Goal: Task Accomplishment & Management: Manage account settings

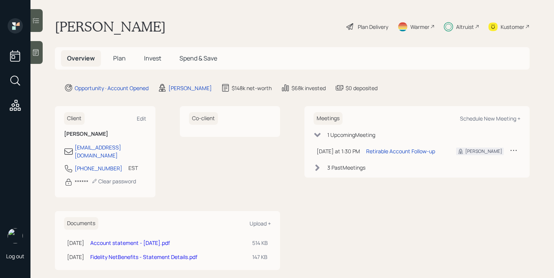
click at [122, 64] on h5 "Plan" at bounding box center [119, 58] width 25 height 16
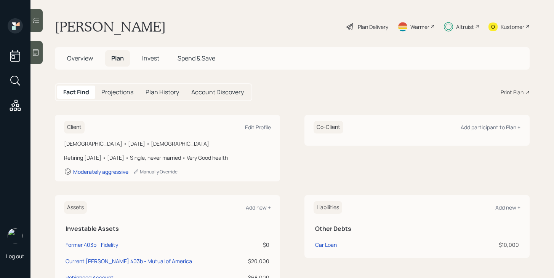
click at [152, 58] on span "Invest" at bounding box center [150, 58] width 17 height 8
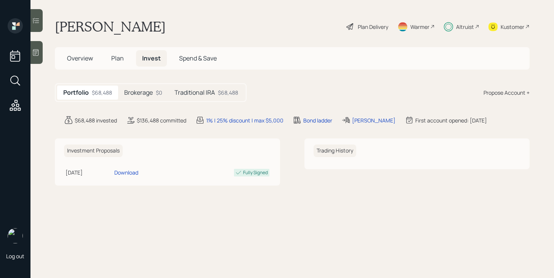
click at [152, 95] on h5 "Brokerage" at bounding box center [138, 92] width 29 height 7
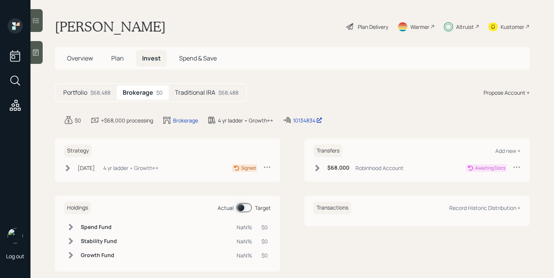
click at [197, 95] on h5 "Traditional IRA" at bounding box center [195, 92] width 40 height 7
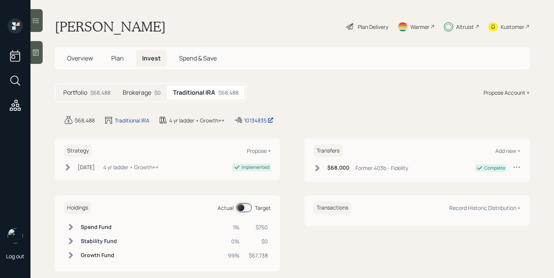
click at [381, 27] on div "Plan Delivery" at bounding box center [373, 27] width 30 height 8
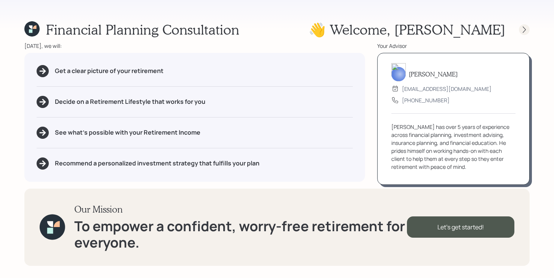
click at [523, 26] on icon at bounding box center [524, 30] width 8 height 8
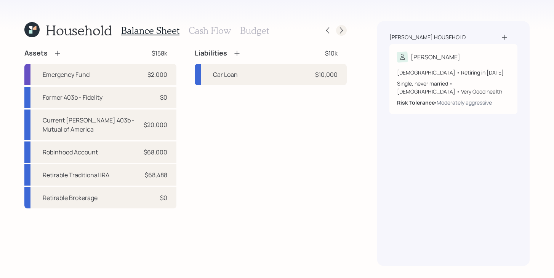
click at [338, 30] on icon at bounding box center [341, 31] width 8 height 8
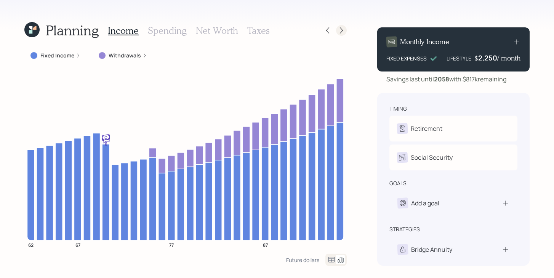
click at [339, 30] on icon at bounding box center [341, 31] width 8 height 8
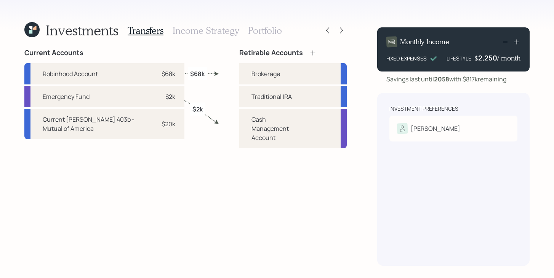
click at [217, 31] on h3 "Income Strategy" at bounding box center [206, 30] width 66 height 11
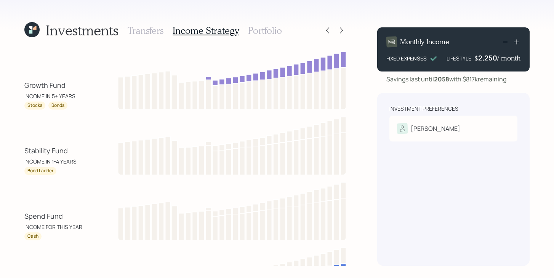
click at [261, 34] on h3 "Portfolio" at bounding box center [265, 30] width 34 height 11
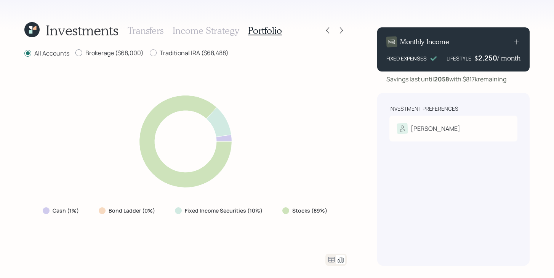
click at [120, 52] on label "Brokerage ($68,000)" at bounding box center [109, 53] width 68 height 8
click at [75, 53] on input "Brokerage ($68,000)" at bounding box center [75, 53] width 0 height 0
radio input "true"
radio input "false"
click at [161, 53] on label "Traditional IRA ($68,488)" at bounding box center [189, 53] width 79 height 8
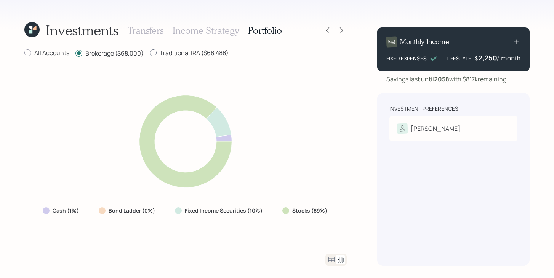
click at [150, 53] on input "Traditional IRA ($68,488)" at bounding box center [149, 53] width 0 height 0
radio input "true"
click at [101, 51] on label "Brokerage ($68,000)" at bounding box center [109, 53] width 68 height 8
click at [75, 53] on input "Brokerage ($68,000)" at bounding box center [75, 53] width 0 height 0
radio input "true"
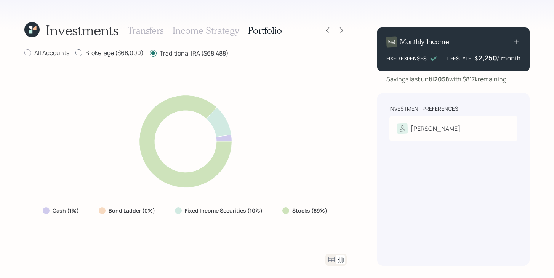
radio input "false"
click at [320, 33] on div "Investments Transfers Income Strategy Portfolio" at bounding box center [185, 30] width 322 height 18
click at [324, 33] on icon at bounding box center [328, 31] width 8 height 8
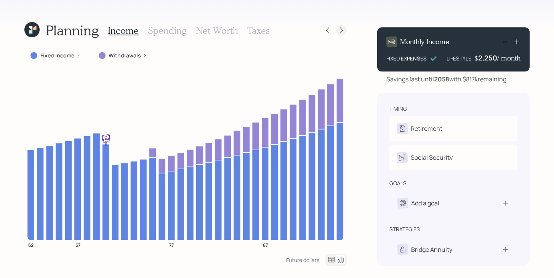
click at [337, 30] on icon at bounding box center [341, 31] width 8 height 8
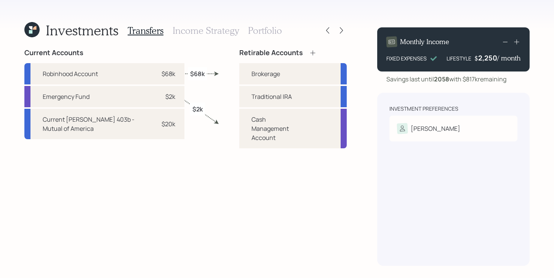
click at [190, 31] on h3 "Income Strategy" at bounding box center [206, 30] width 66 height 11
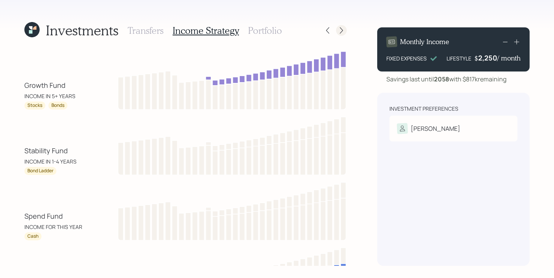
click at [339, 32] on icon at bounding box center [341, 31] width 8 height 8
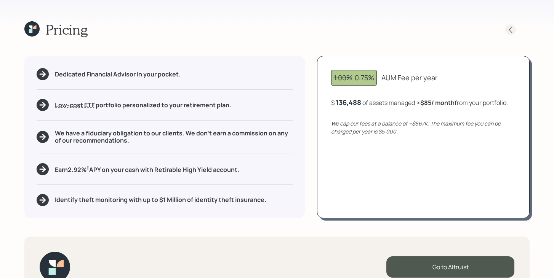
click at [510, 28] on icon at bounding box center [510, 29] width 3 height 6
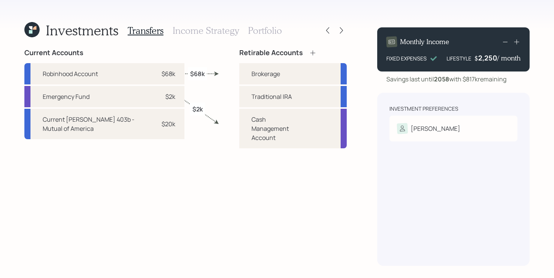
click at [225, 33] on h3 "Income Strategy" at bounding box center [206, 30] width 66 height 11
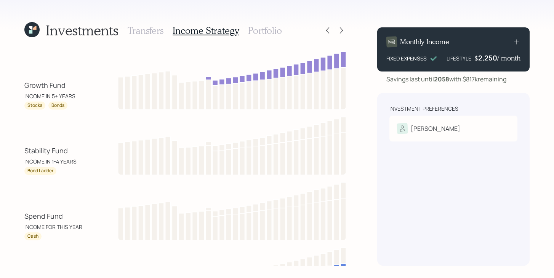
click at [274, 29] on h3 "Portfolio" at bounding box center [265, 30] width 34 height 11
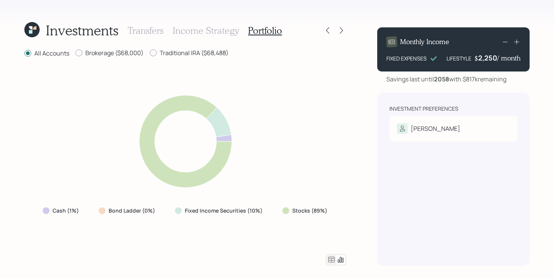
click at [329, 259] on icon at bounding box center [331, 260] width 9 height 9
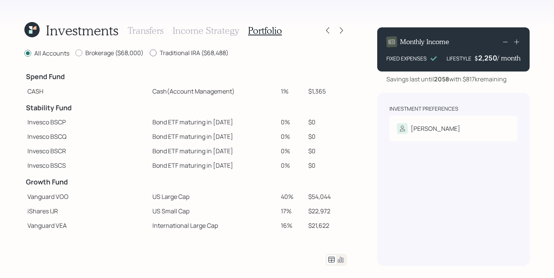
click at [160, 51] on label "Traditional IRA ($68,488)" at bounding box center [189, 53] width 79 height 8
click at [150, 53] on input "Traditional IRA ($68,488)" at bounding box center [149, 53] width 0 height 0
radio input "true"
radio input "false"
click at [106, 51] on label "Brokerage ($68,000)" at bounding box center [109, 53] width 68 height 8
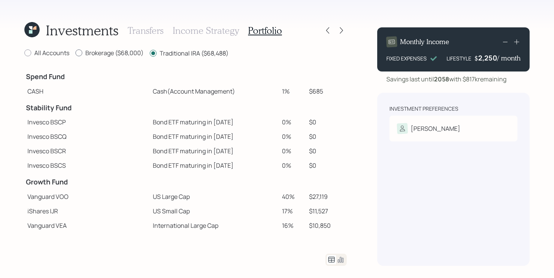
click at [75, 53] on input "Brokerage ($68,000)" at bounding box center [75, 53] width 0 height 0
radio input "true"
click at [156, 52] on div at bounding box center [153, 53] width 7 height 7
click at [150, 53] on input "Traditional IRA ($68,488)" at bounding box center [149, 53] width 0 height 0
radio input "true"
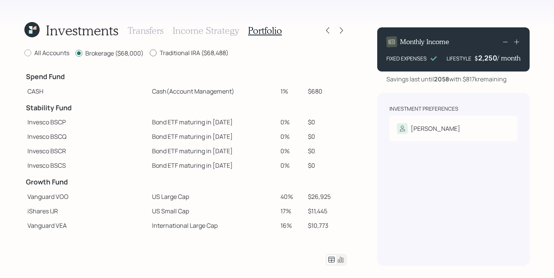
radio input "false"
click at [341, 37] on div "Investments Transfers Income Strategy Portfolio" at bounding box center [185, 30] width 322 height 18
click at [341, 34] on icon at bounding box center [341, 31] width 8 height 8
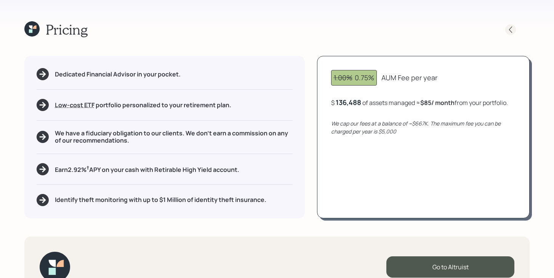
click at [512, 32] on icon at bounding box center [510, 29] width 3 height 6
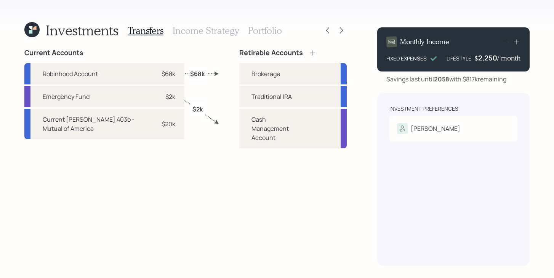
click at [264, 29] on h3 "Portfolio" at bounding box center [265, 30] width 34 height 11
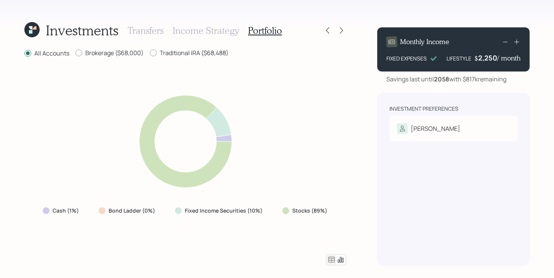
click at [34, 33] on icon at bounding box center [31, 29] width 15 height 15
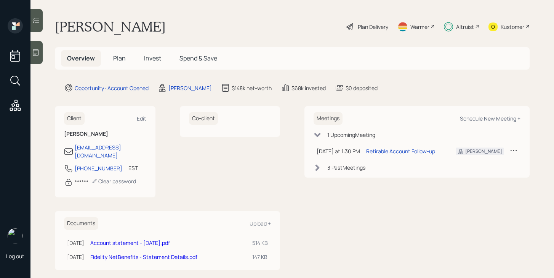
click at [466, 26] on div "Altruist" at bounding box center [465, 27] width 18 height 8
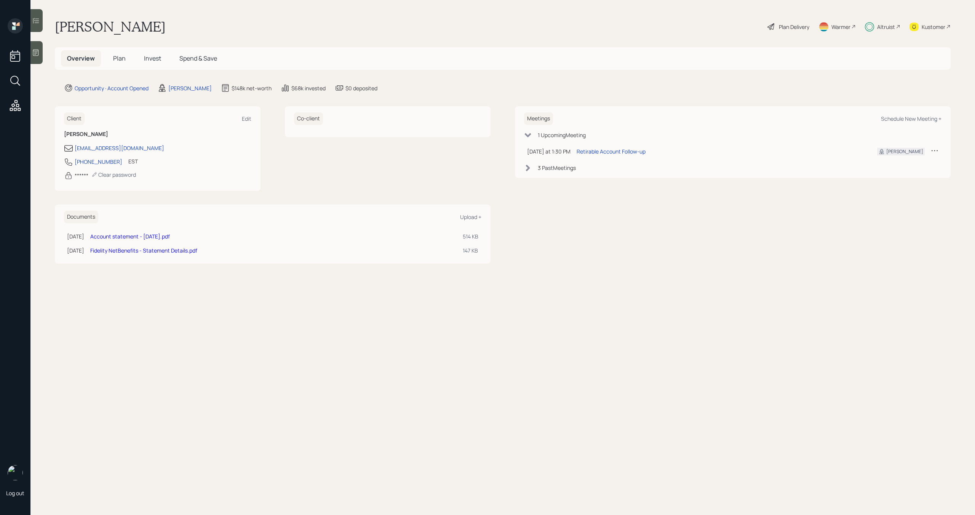
click at [124, 59] on span "Plan" at bounding box center [119, 58] width 13 height 8
click at [161, 63] on h5 "Invest" at bounding box center [152, 58] width 29 height 16
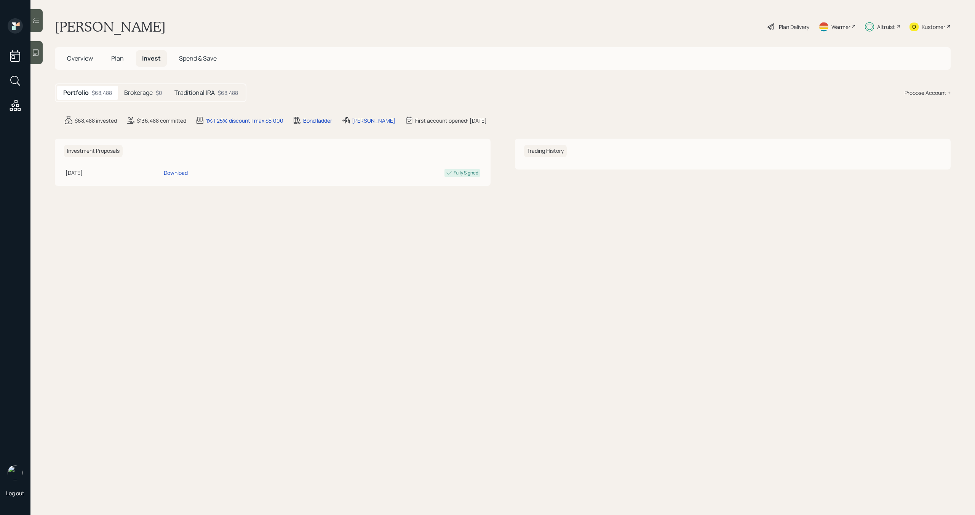
click at [121, 60] on span "Plan" at bounding box center [117, 58] width 13 height 8
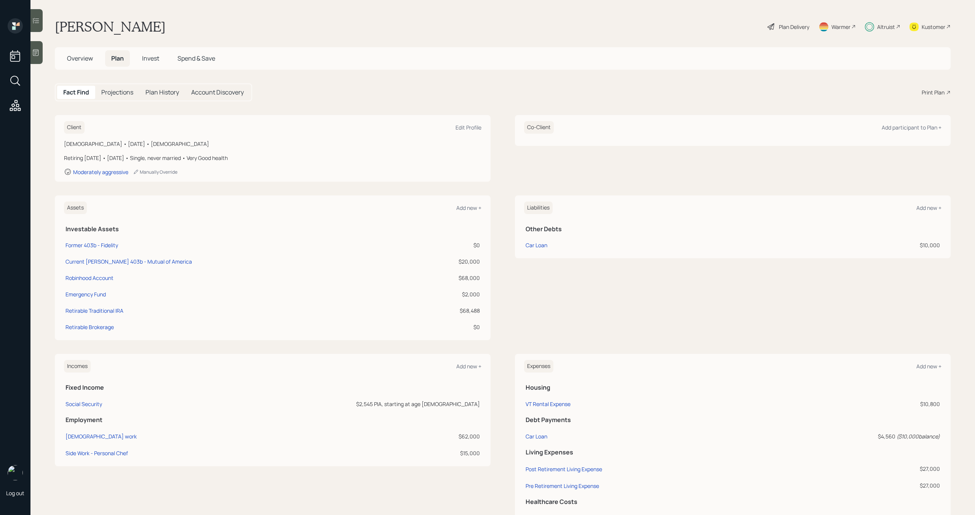
click at [148, 58] on span "Invest" at bounding box center [150, 58] width 17 height 8
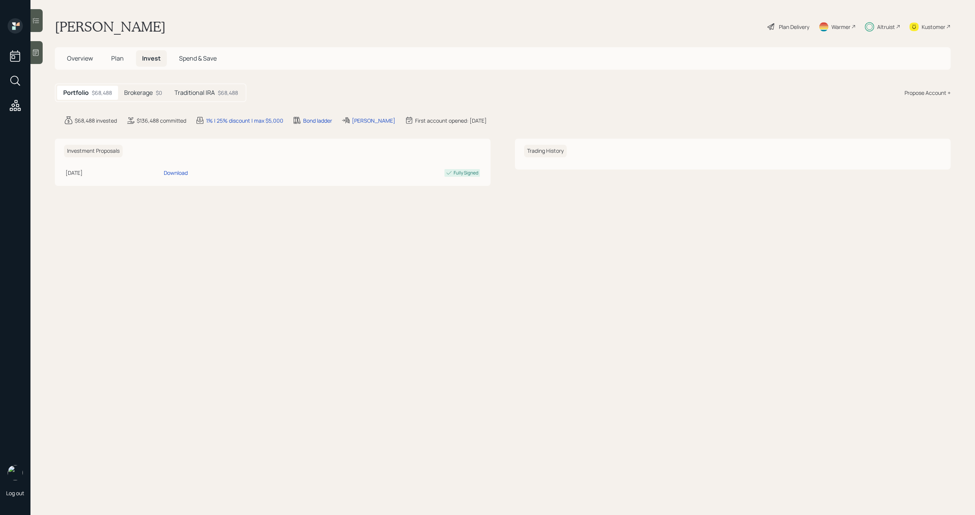
click at [127, 91] on h5 "Brokerage" at bounding box center [138, 92] width 29 height 7
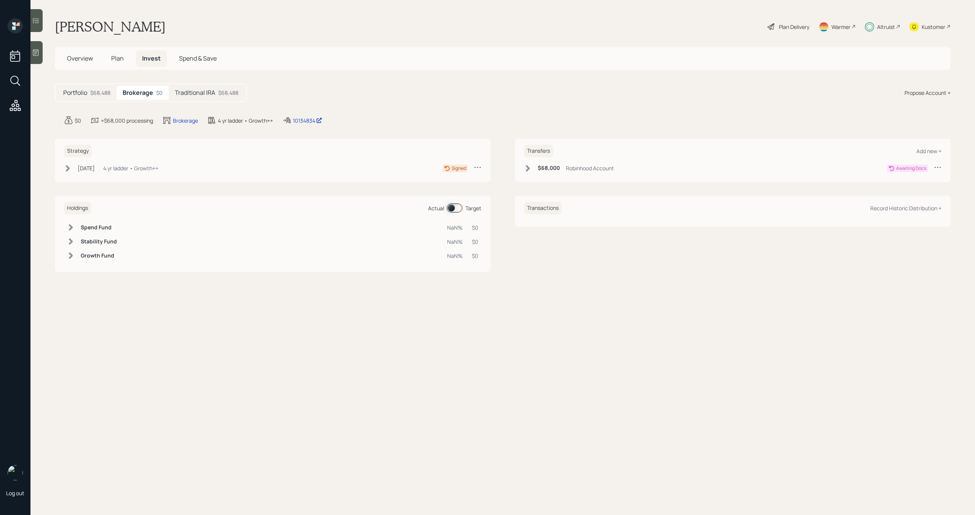
click at [527, 168] on icon at bounding box center [528, 169] width 8 height 8
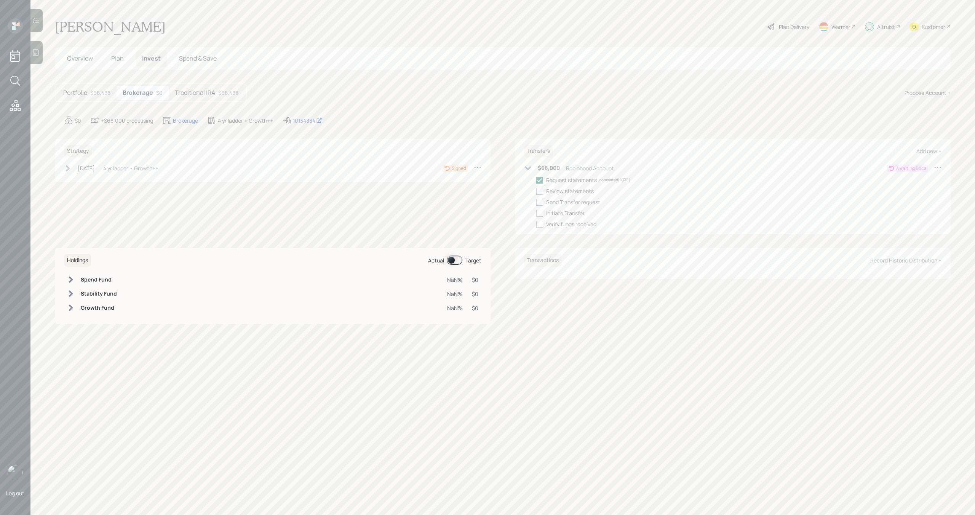
click at [937, 166] on icon at bounding box center [938, 167] width 8 height 8
click at [906, 181] on div "Edit transfer" at bounding box center [914, 181] width 55 height 7
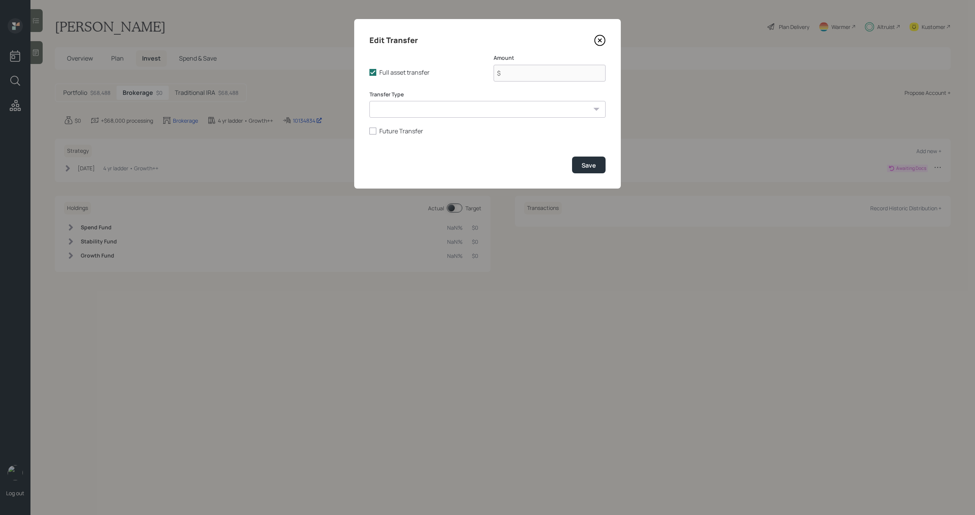
type input "$ 68,000"
select select "441f8d77-cc08-4d36-8da6-63ffb307a1ff"
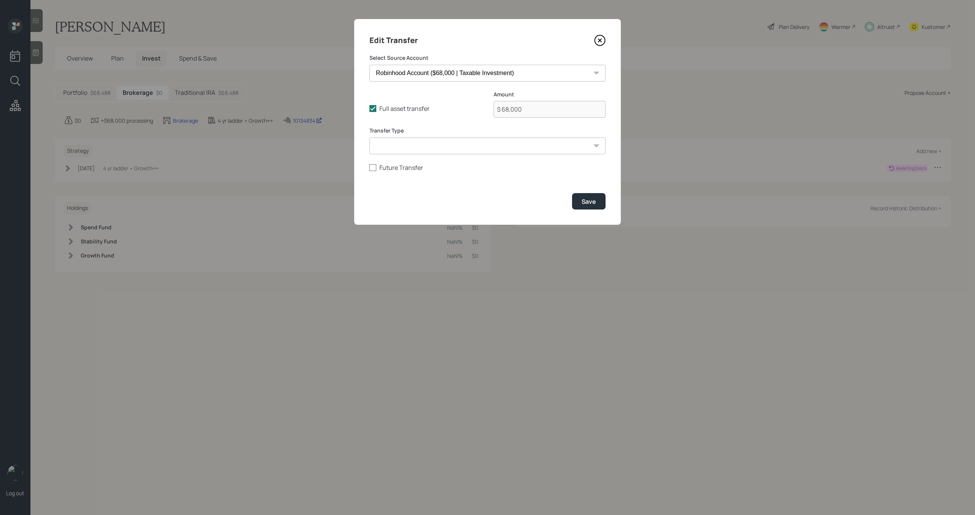
click at [382, 167] on label "Future Transfer" at bounding box center [487, 167] width 236 height 8
click at [369, 167] on input "Future Transfer" at bounding box center [369, 167] width 0 height 0
checkbox input "true"
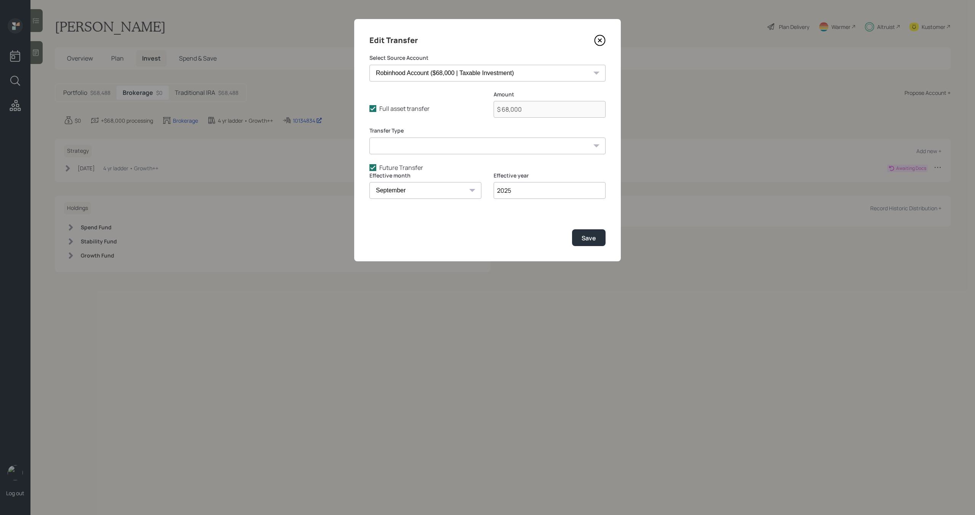
click at [422, 189] on select "January February March April May June July August September October November De…" at bounding box center [425, 190] width 112 height 17
select select "1"
click at [369, 182] on select "January February March April May June July August September October November De…" at bounding box center [425, 190] width 112 height 17
click at [527, 190] on input "2025" at bounding box center [550, 190] width 112 height 17
type input "2026"
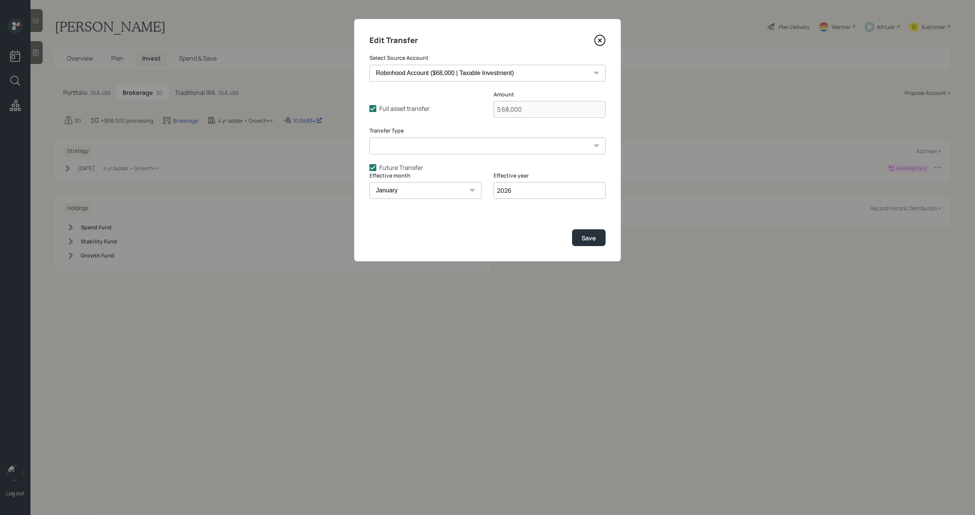
click at [572, 229] on button "Save" at bounding box center [589, 237] width 34 height 16
